Goal: Task Accomplishment & Management: Manage account settings

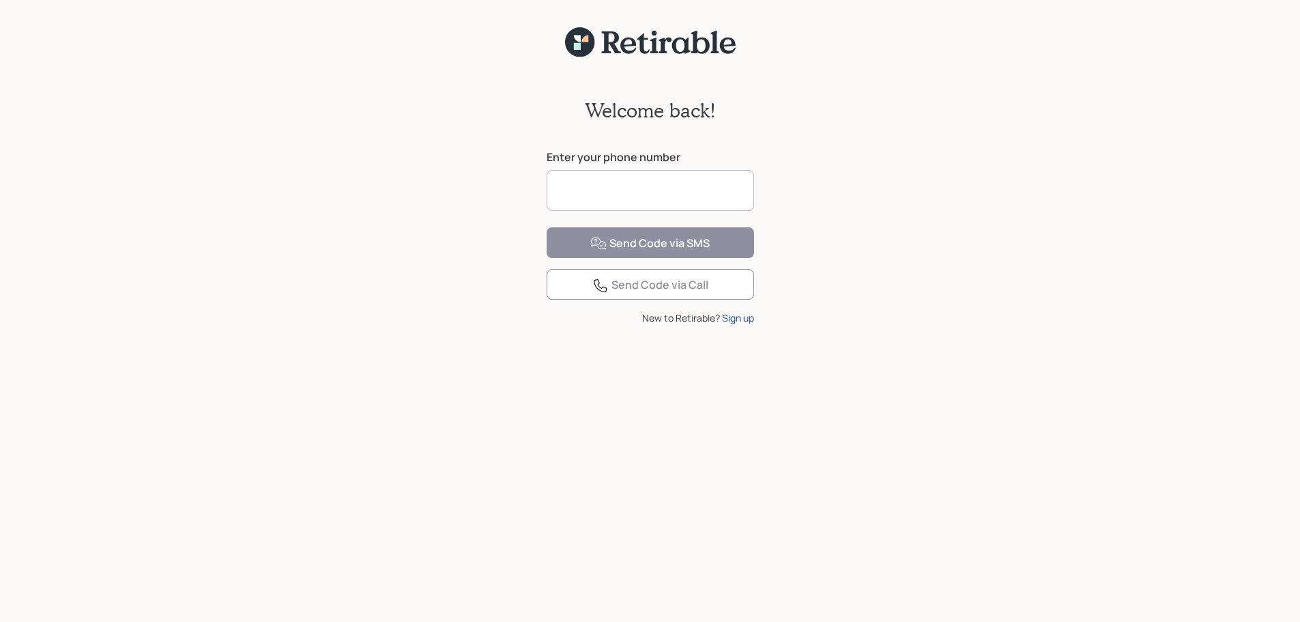
drag, startPoint x: 708, startPoint y: 188, endPoint x: 693, endPoint y: 190, distance: 15.2
click at [708, 187] on input at bounding box center [650, 190] width 207 height 41
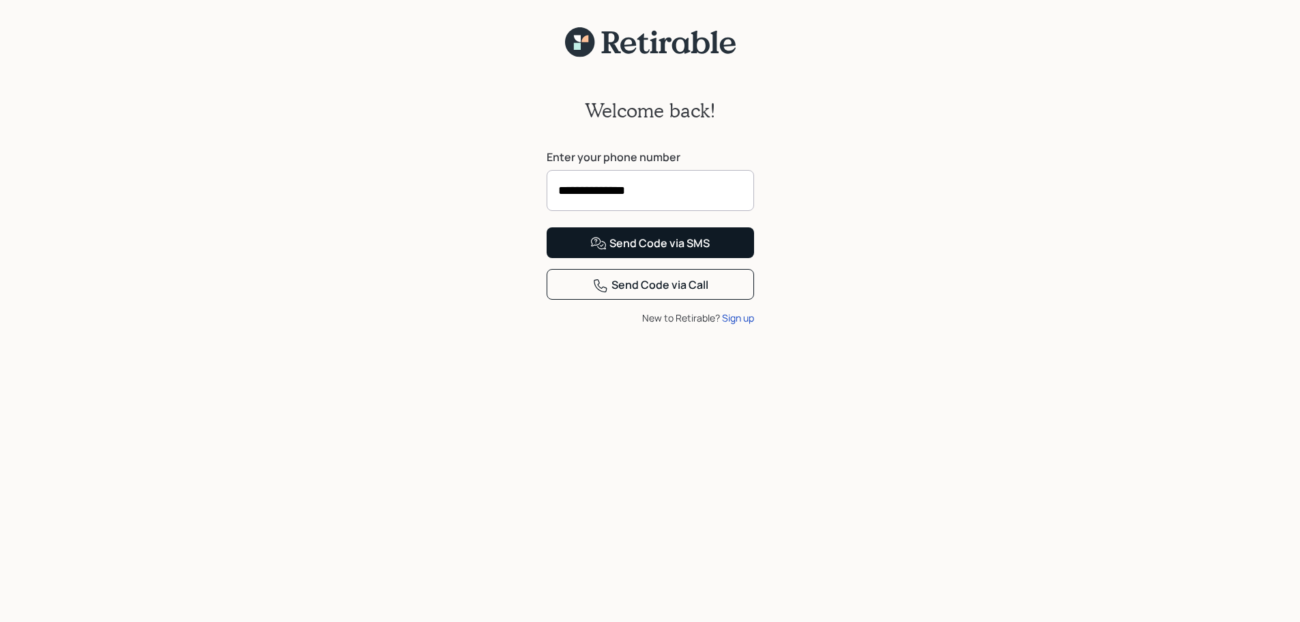
type input "**********"
click at [658, 252] on div "Send Code via SMS" at bounding box center [649, 243] width 119 height 16
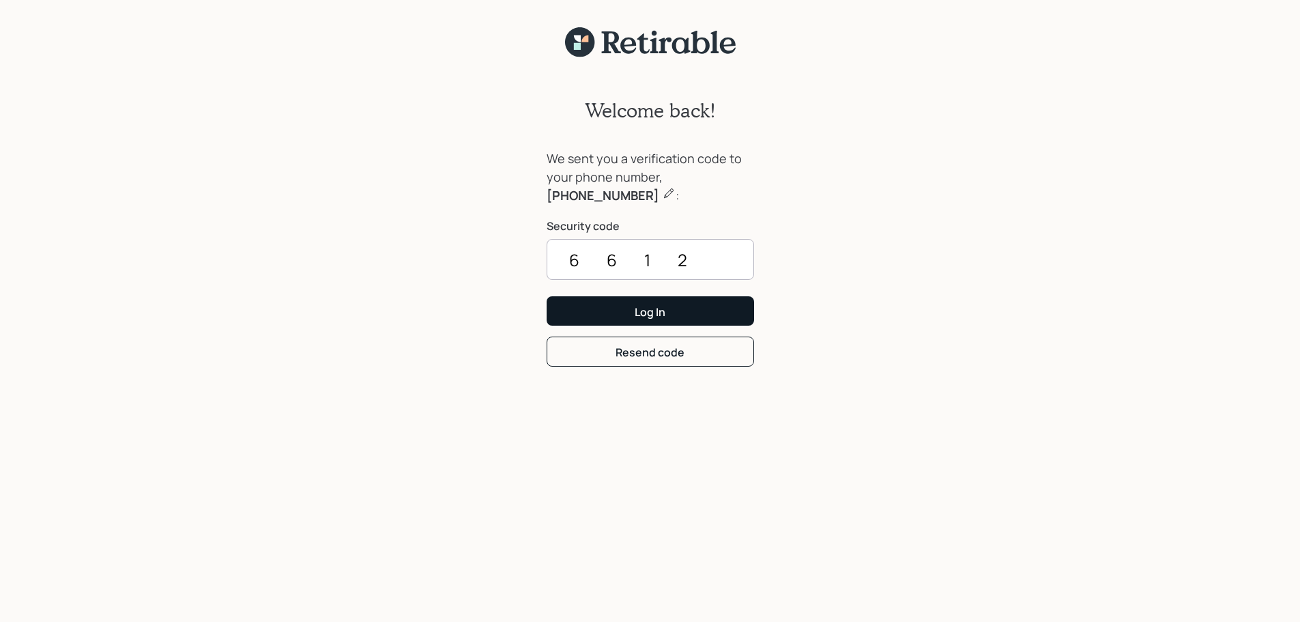
type input "6612"
click at [654, 316] on div "Log In" at bounding box center [650, 311] width 31 height 15
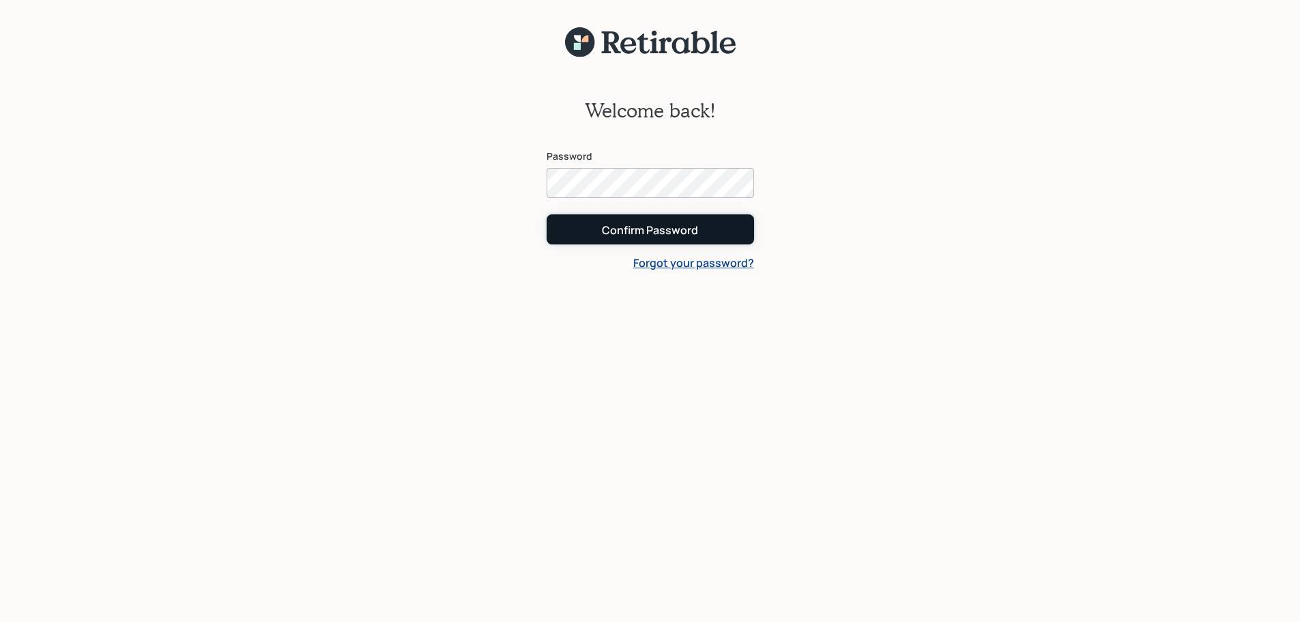
click at [619, 233] on div "Confirm Password" at bounding box center [650, 229] width 96 height 15
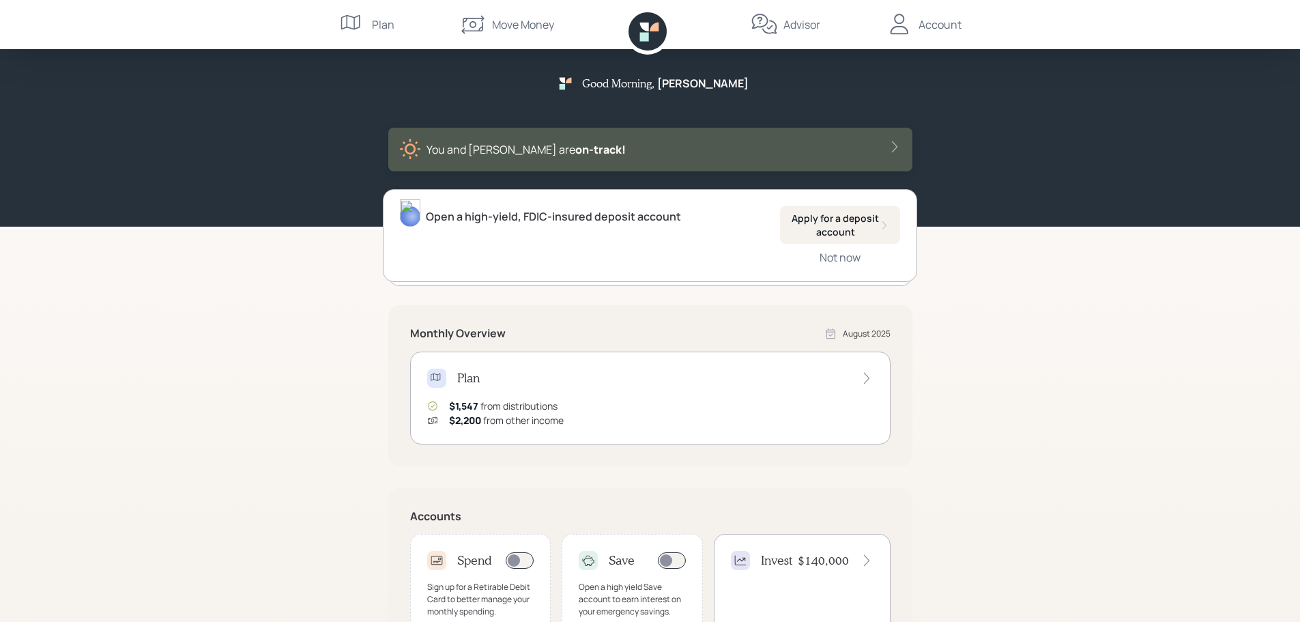
click at [1215, 327] on div "Good Morning , Kathleen You and Glenn are on‑track! Open a high-yield, FDIC-ins…" at bounding box center [650, 423] width 1300 height 846
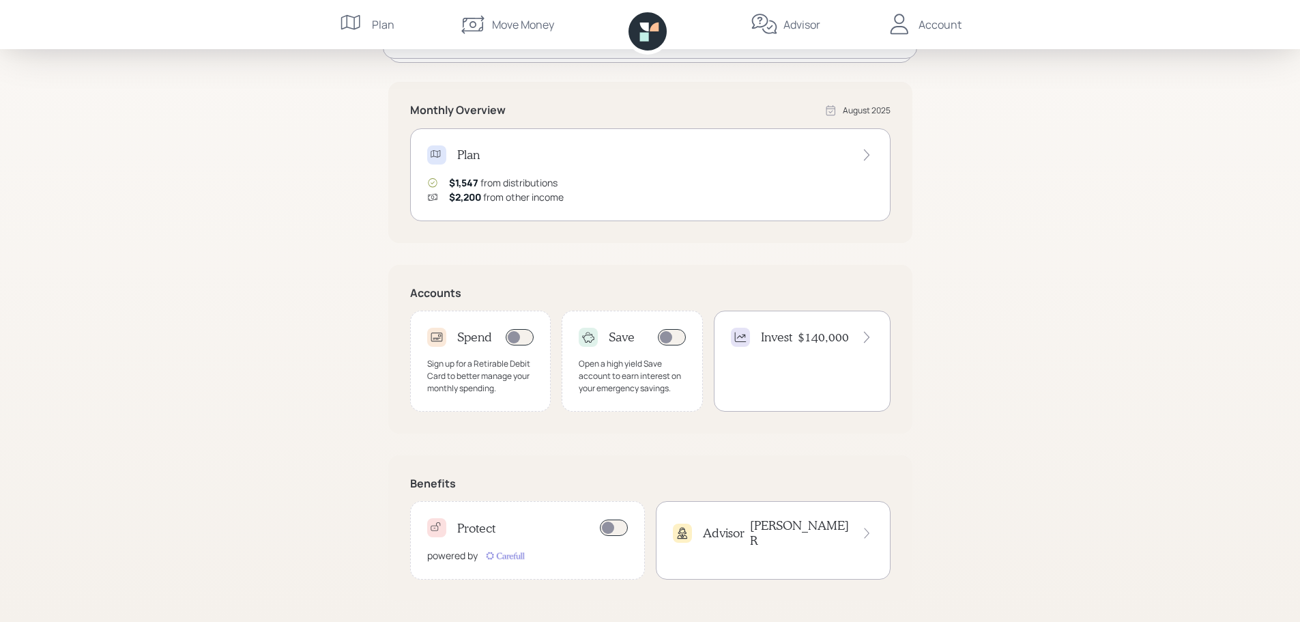
scroll to position [224, 0]
click at [826, 353] on div "Invest $140,000" at bounding box center [802, 359] width 177 height 101
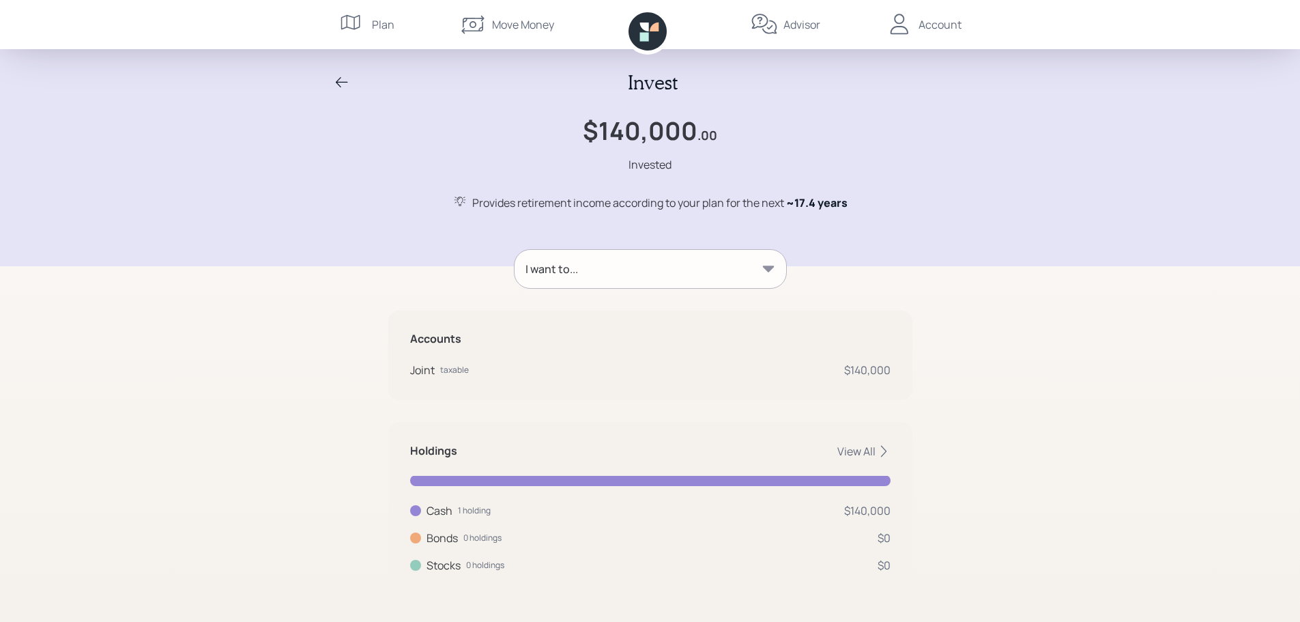
click at [776, 272] on div "I want to..." at bounding box center [650, 269] width 272 height 38
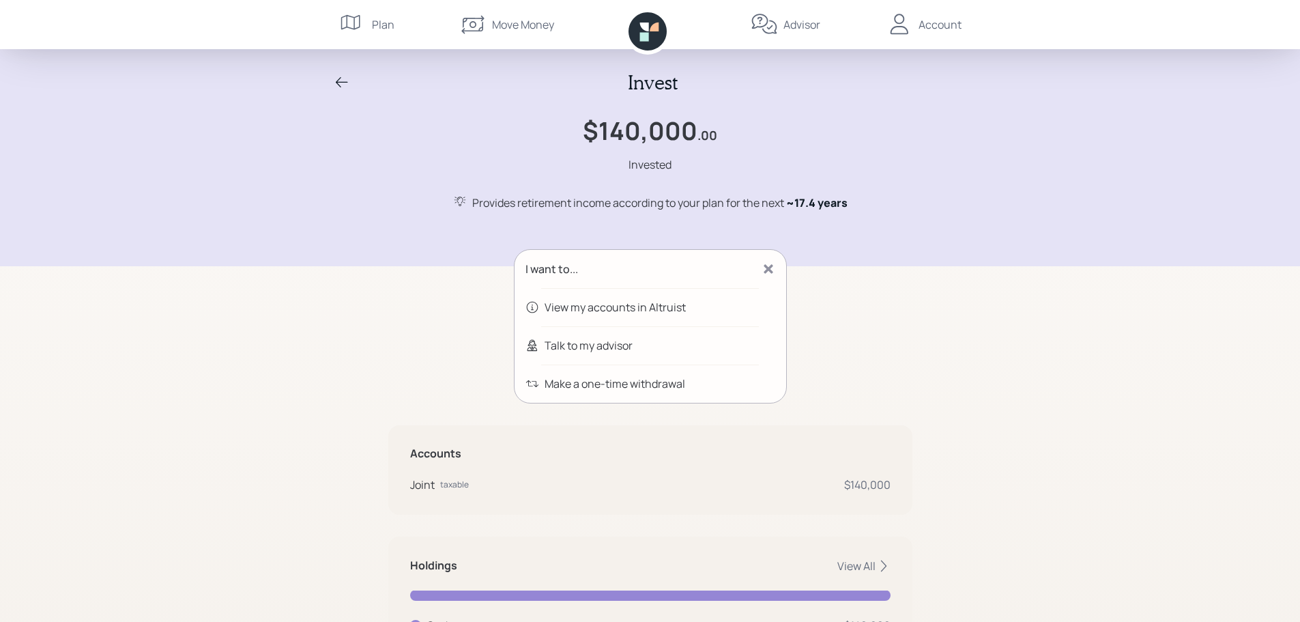
click at [985, 321] on div "Invest $140,000 .00 Invested Provides retirement income according to your plan …" at bounding box center [650, 374] width 1300 height 748
click at [845, 156] on div "$140,000 .00 Invested" at bounding box center [650, 144] width 655 height 57
click at [379, 30] on div "Plan" at bounding box center [383, 24] width 23 height 16
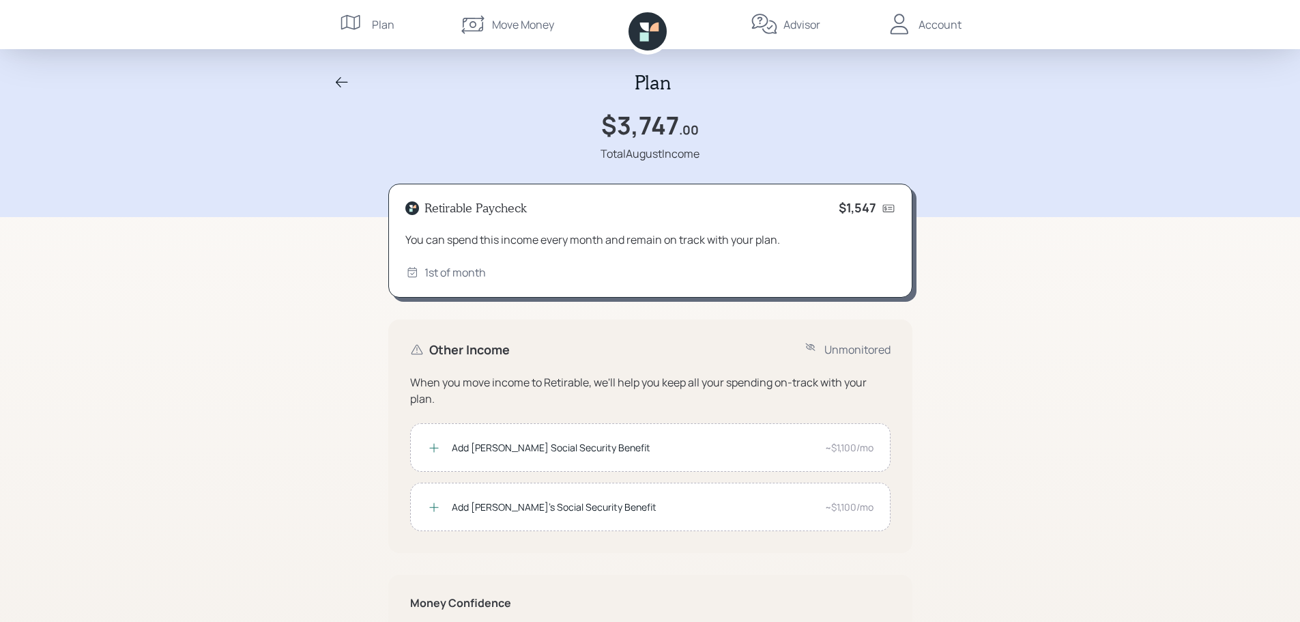
click at [343, 85] on icon at bounding box center [342, 82] width 16 height 16
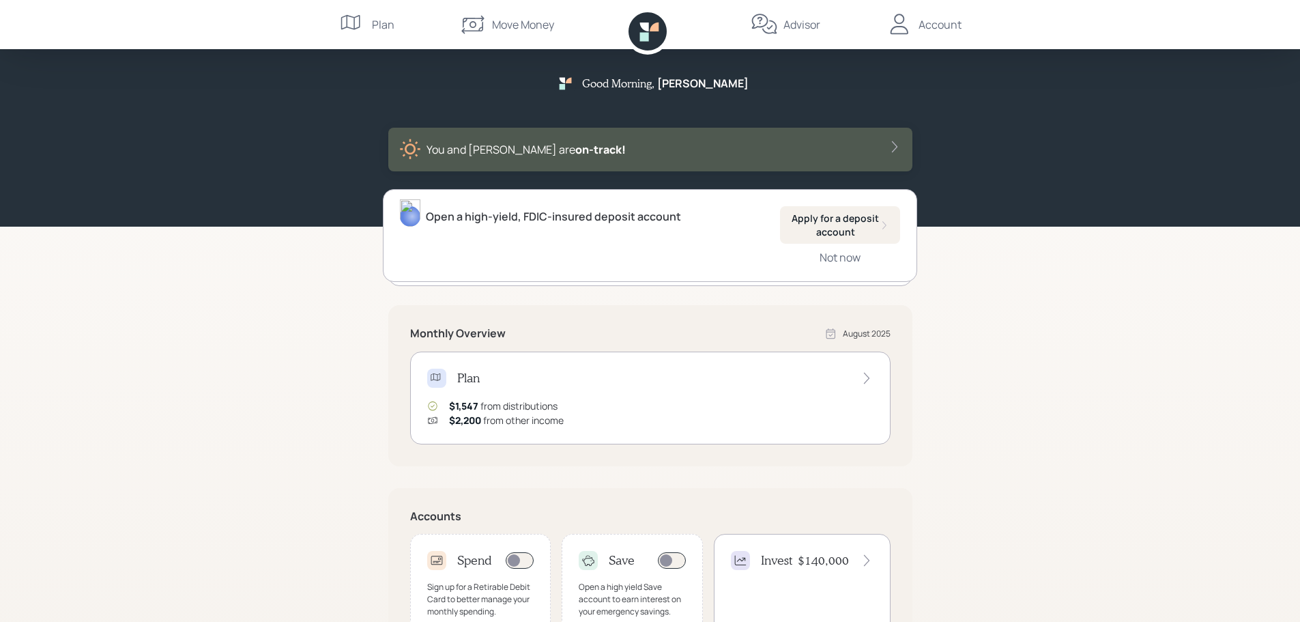
click at [951, 27] on div "Account" at bounding box center [939, 24] width 43 height 16
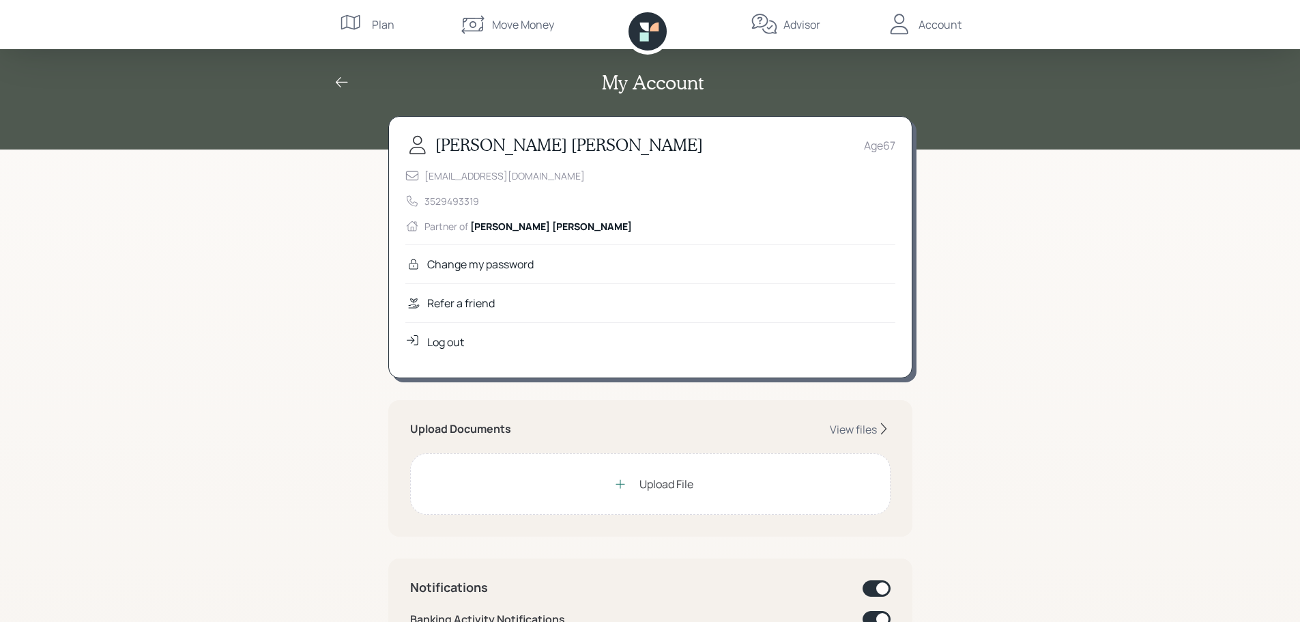
click at [963, 149] on div "My Account Kathleen Wright Age 67 kathleenwright1231@gmail.com 3529493319 Partn…" at bounding box center [650, 626] width 1300 height 1253
click at [380, 22] on div "Plan" at bounding box center [383, 24] width 23 height 16
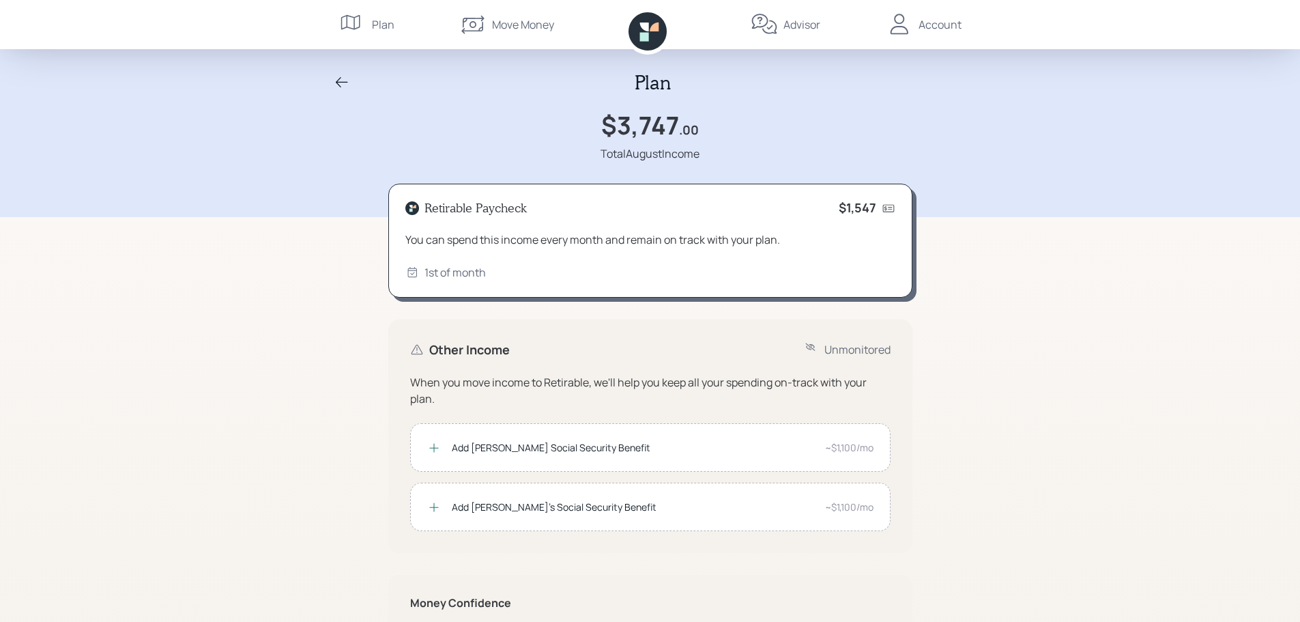
click at [952, 25] on div "Account" at bounding box center [939, 24] width 43 height 16
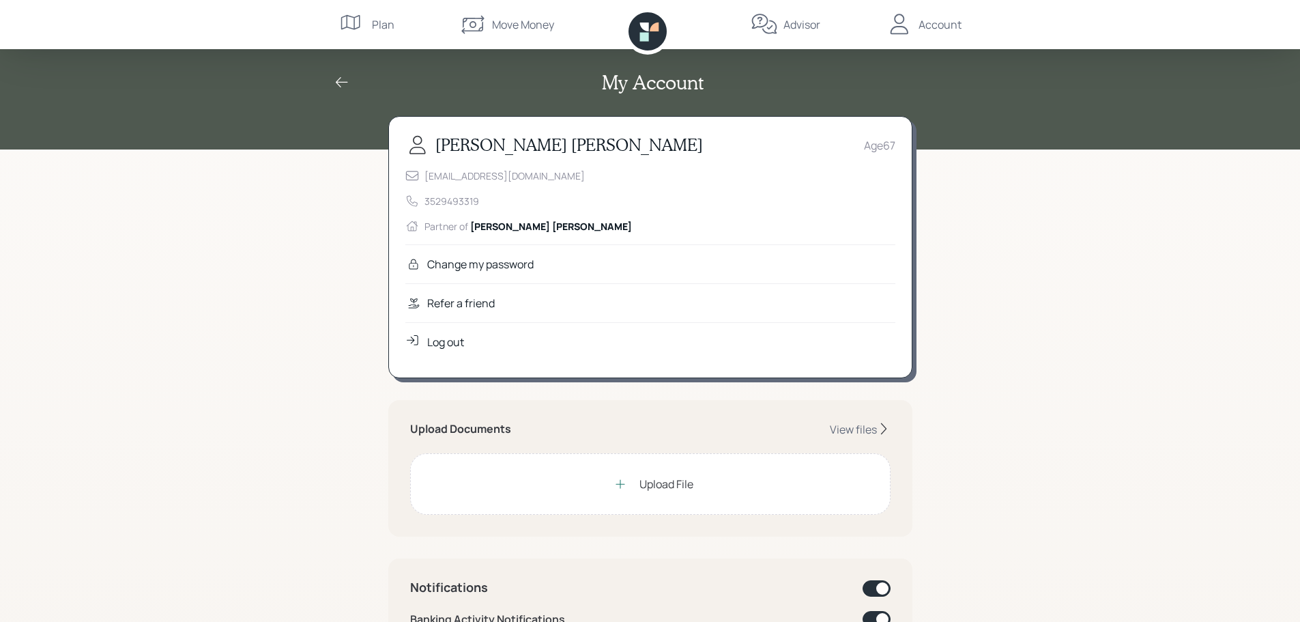
click at [963, 173] on div "My Account Kathleen Wright Age 67 kathleenwright1231@gmail.com 3529493319 Partn…" at bounding box center [650, 626] width 1300 height 1253
click at [373, 25] on div "Plan" at bounding box center [383, 24] width 23 height 16
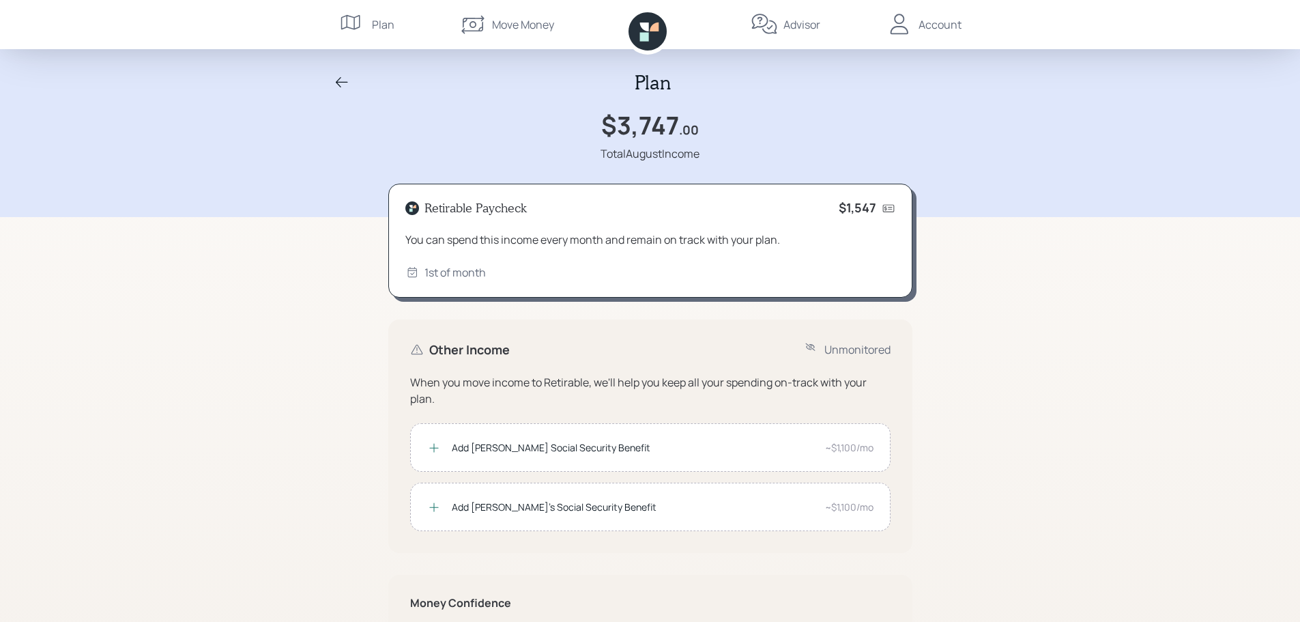
click at [334, 87] on icon at bounding box center [342, 82] width 16 height 16
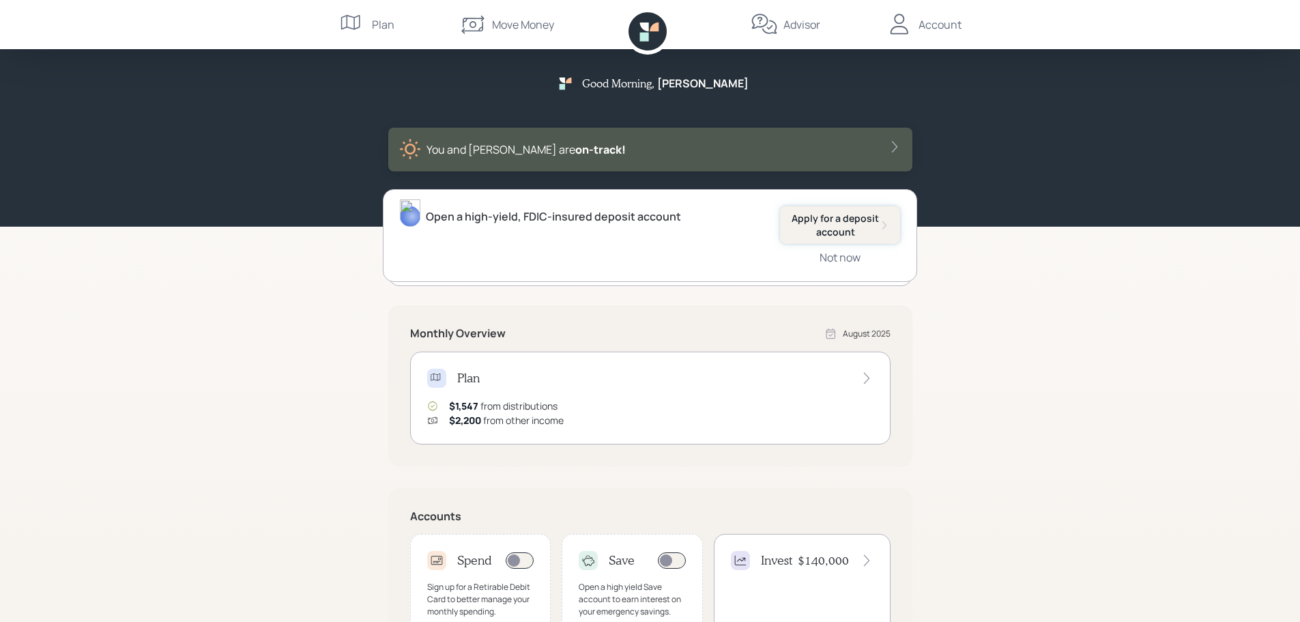
click at [860, 230] on div "Apply for a deposit account" at bounding box center [840, 225] width 98 height 27
click at [948, 31] on div "Account" at bounding box center [939, 24] width 43 height 16
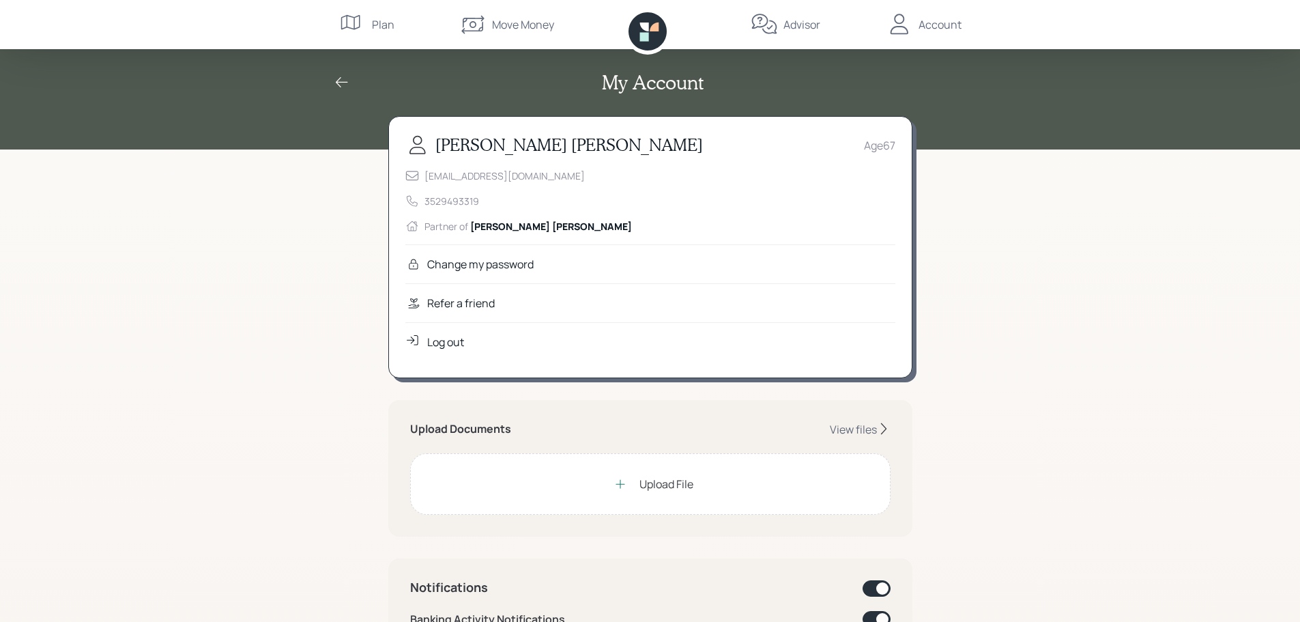
click at [444, 343] on div "Log out" at bounding box center [445, 342] width 37 height 16
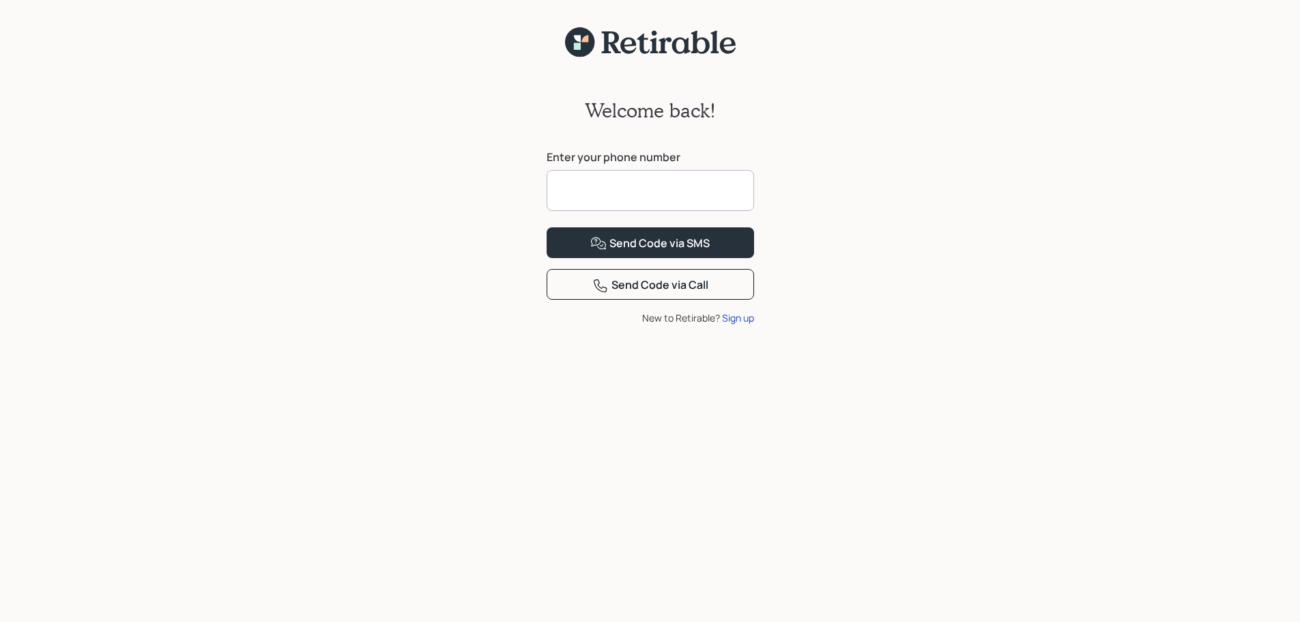
click at [699, 199] on input at bounding box center [650, 190] width 207 height 41
type input "**********"
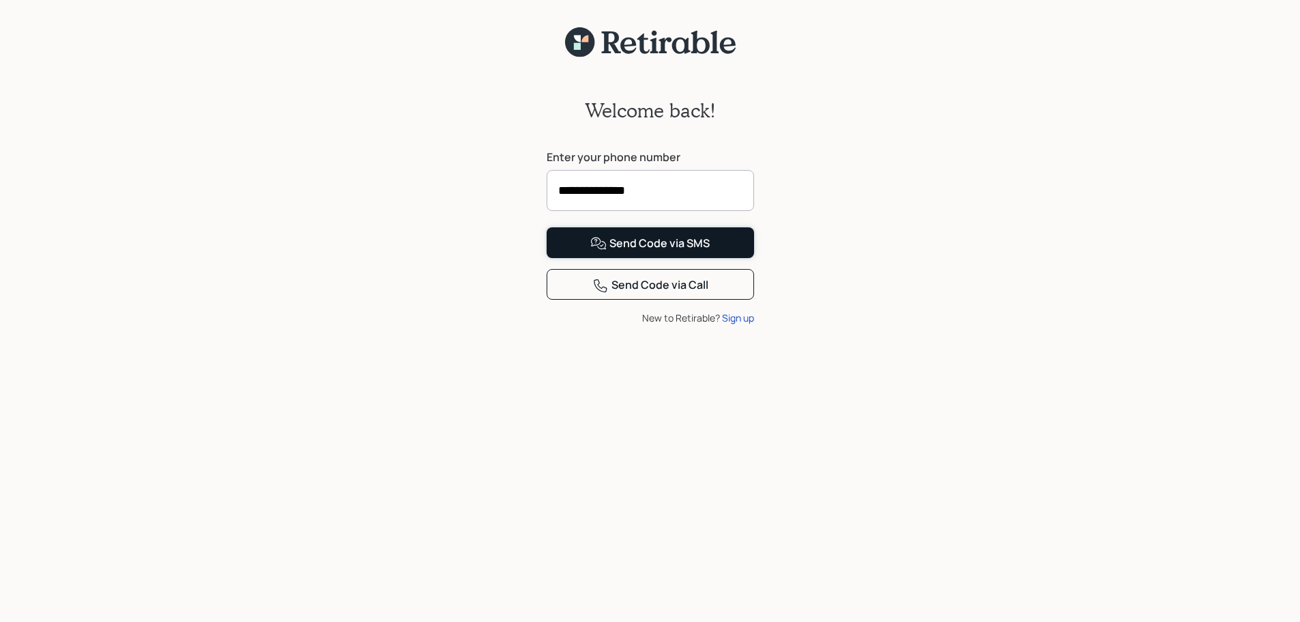
click at [637, 252] on div "Send Code via SMS" at bounding box center [649, 243] width 119 height 16
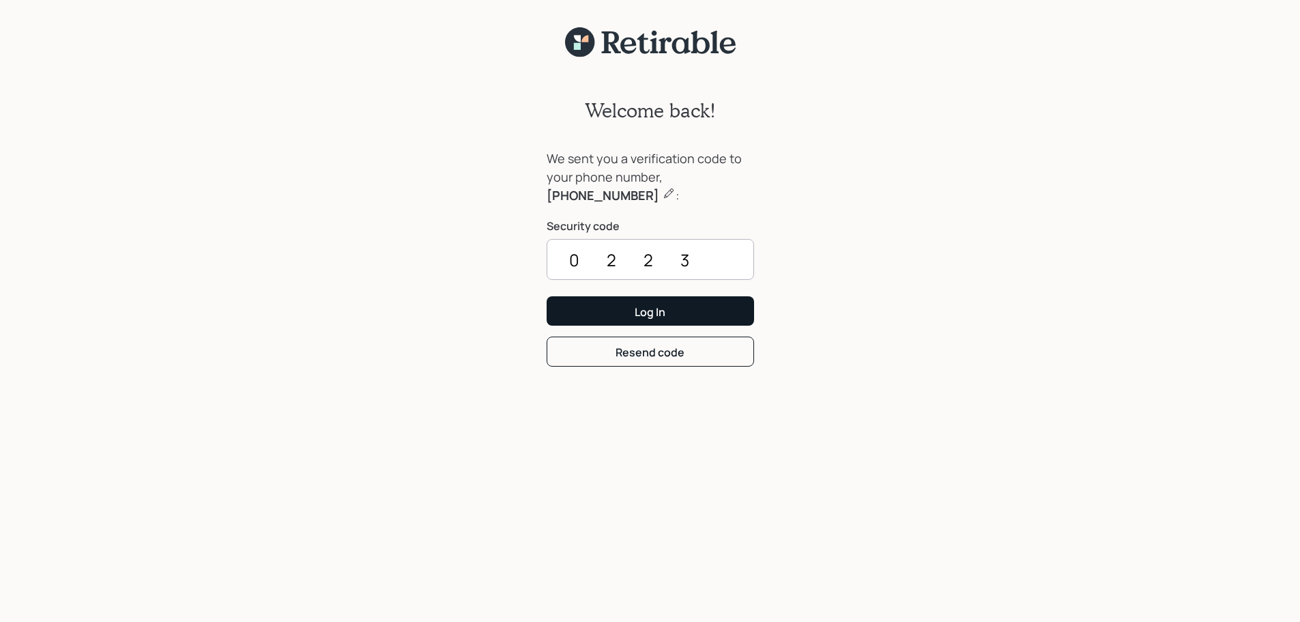
type input "0223"
click at [678, 313] on button "Log In" at bounding box center [650, 310] width 207 height 29
